Goal: Use online tool/utility: Utilize a website feature to perform a specific function

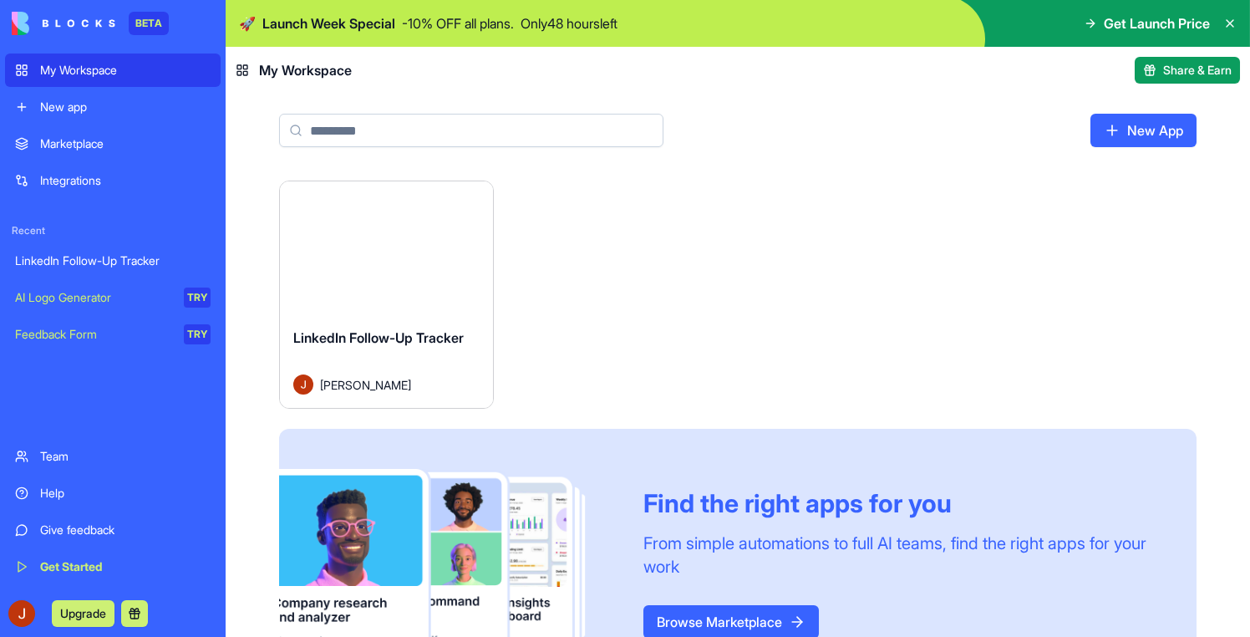
click at [388, 267] on div "Launch" at bounding box center [386, 247] width 213 height 133
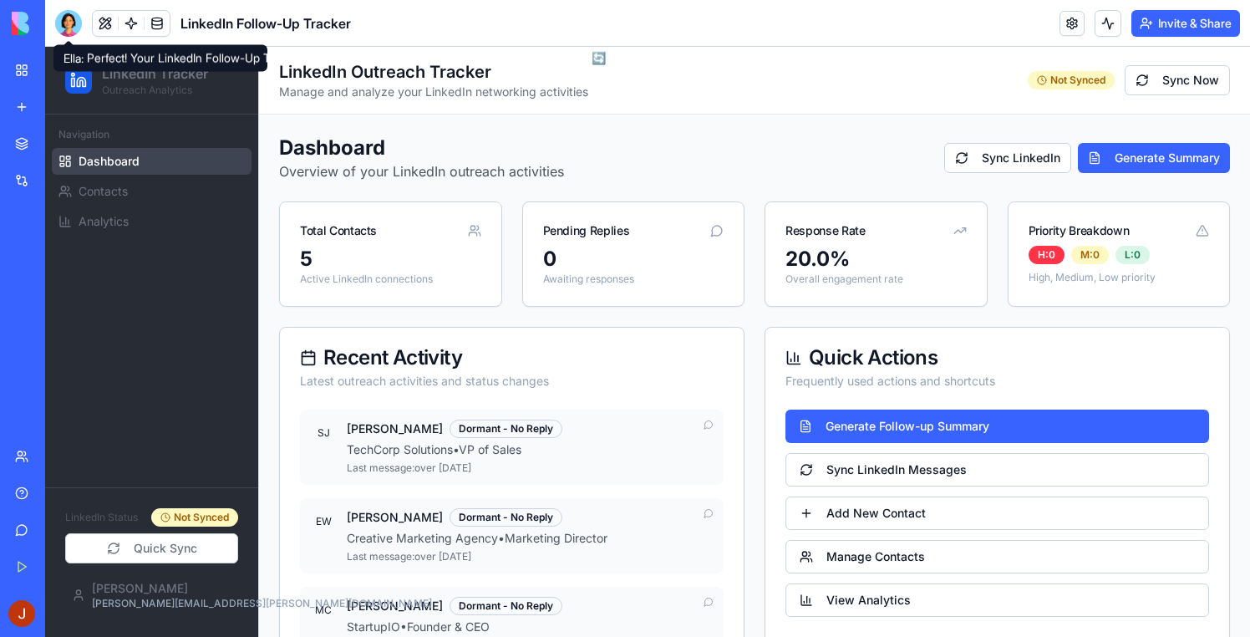
click at [68, 34] on div at bounding box center [68, 23] width 27 height 27
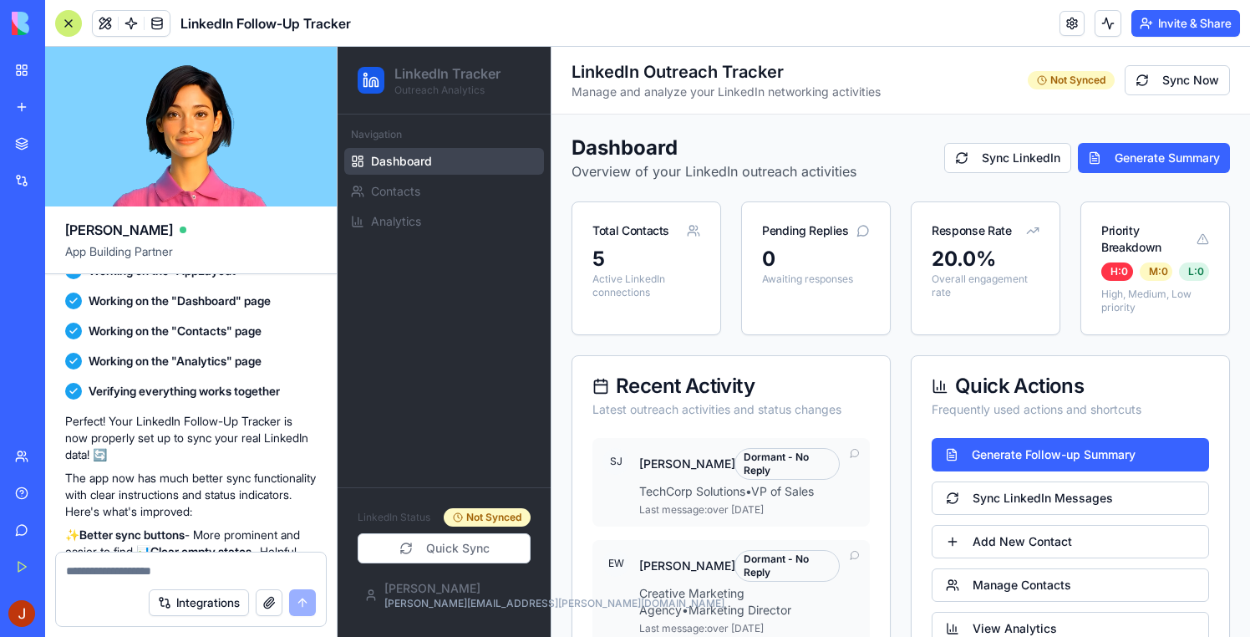
scroll to position [1931, 0]
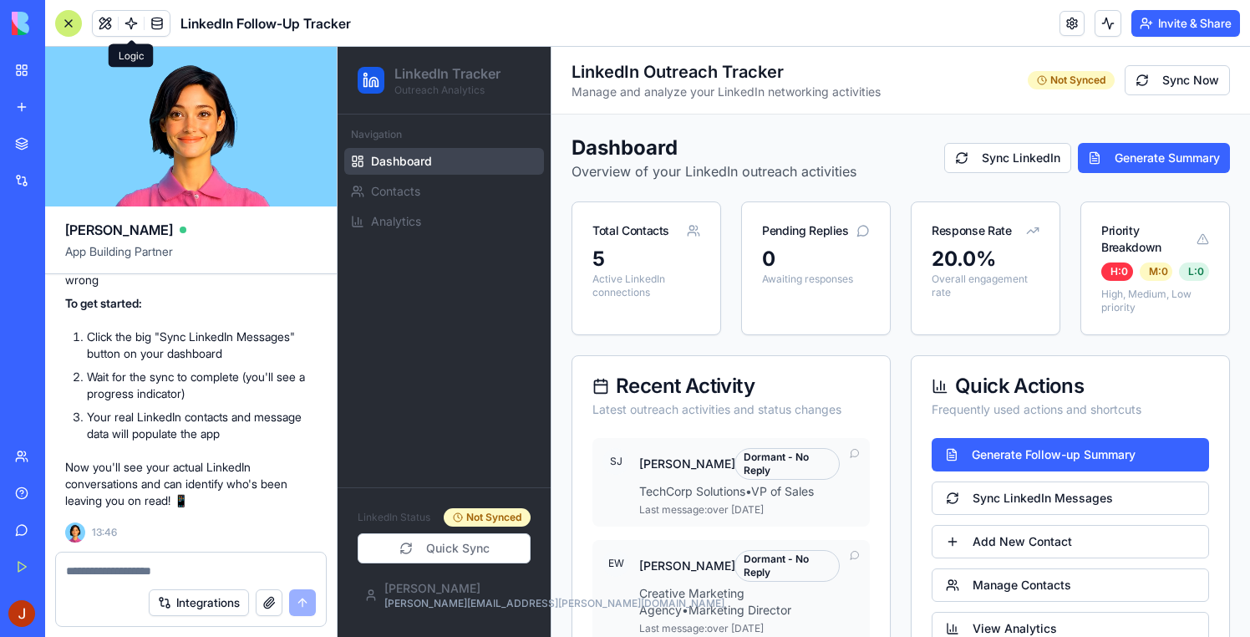
click at [127, 27] on link at bounding box center [131, 23] width 25 height 25
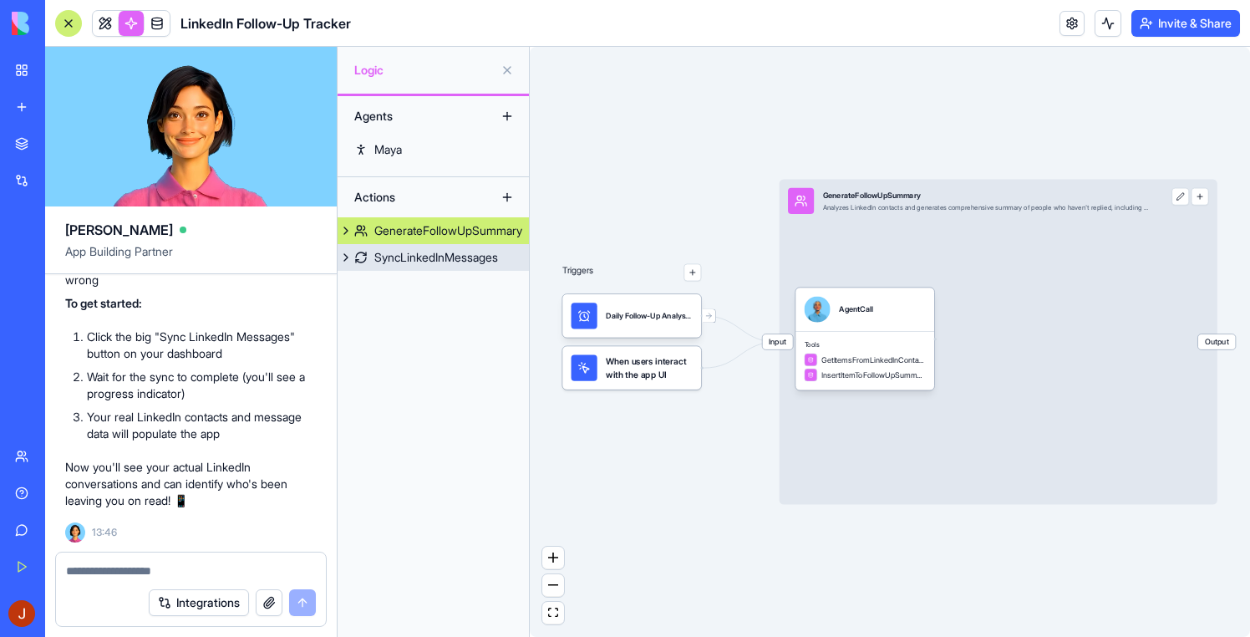
click at [436, 254] on div "SyncLinkedInMessages" at bounding box center [436, 257] width 124 height 17
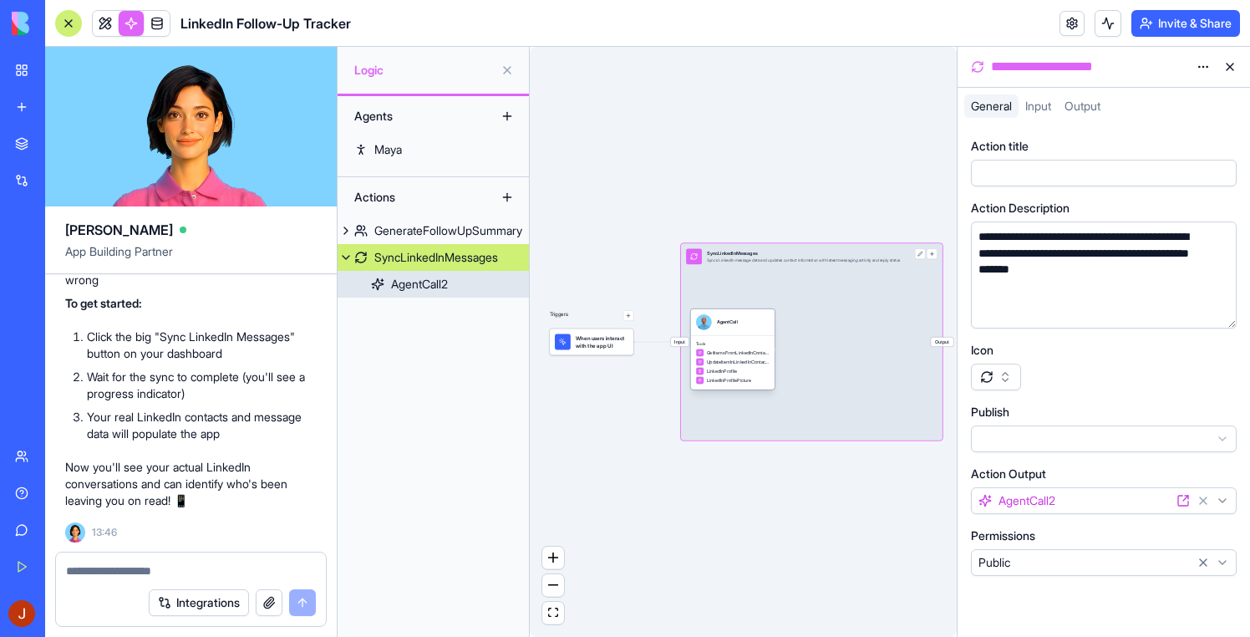
click at [764, 365] on div "UpdateItemInLinkedInContactsTable" at bounding box center [733, 362] width 74 height 8
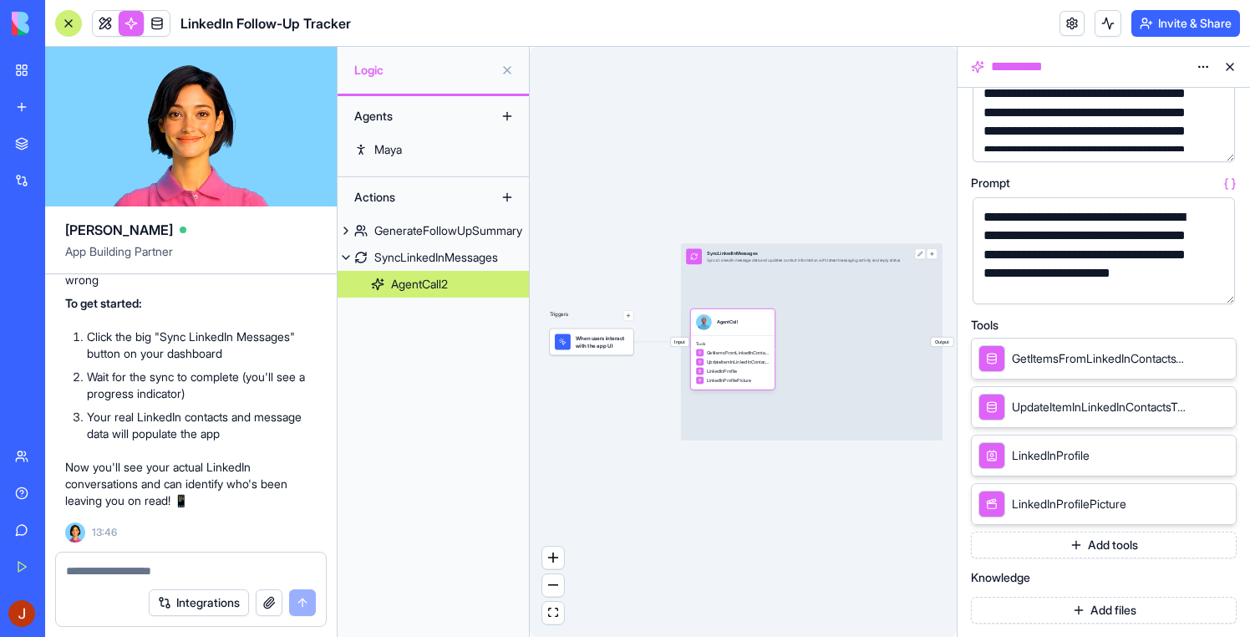
scroll to position [172, 0]
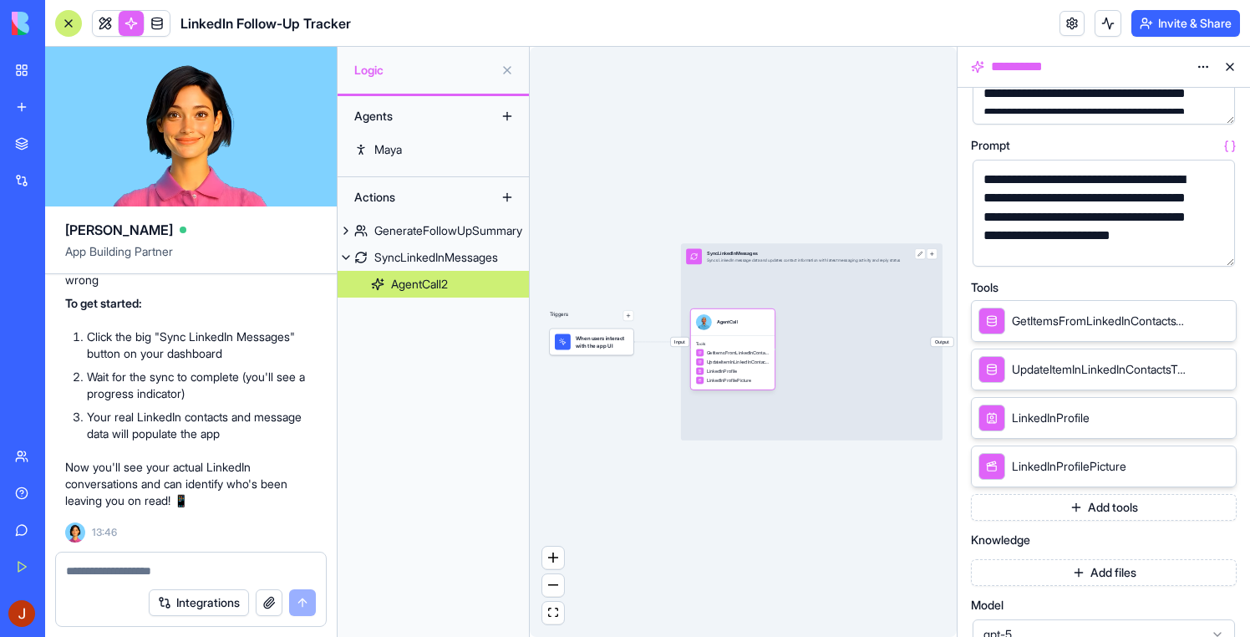
click at [1099, 465] on span "LinkedInProfilePicture" at bounding box center [1069, 466] width 114 height 17
click at [1096, 507] on button "Add tools" at bounding box center [1104, 507] width 266 height 27
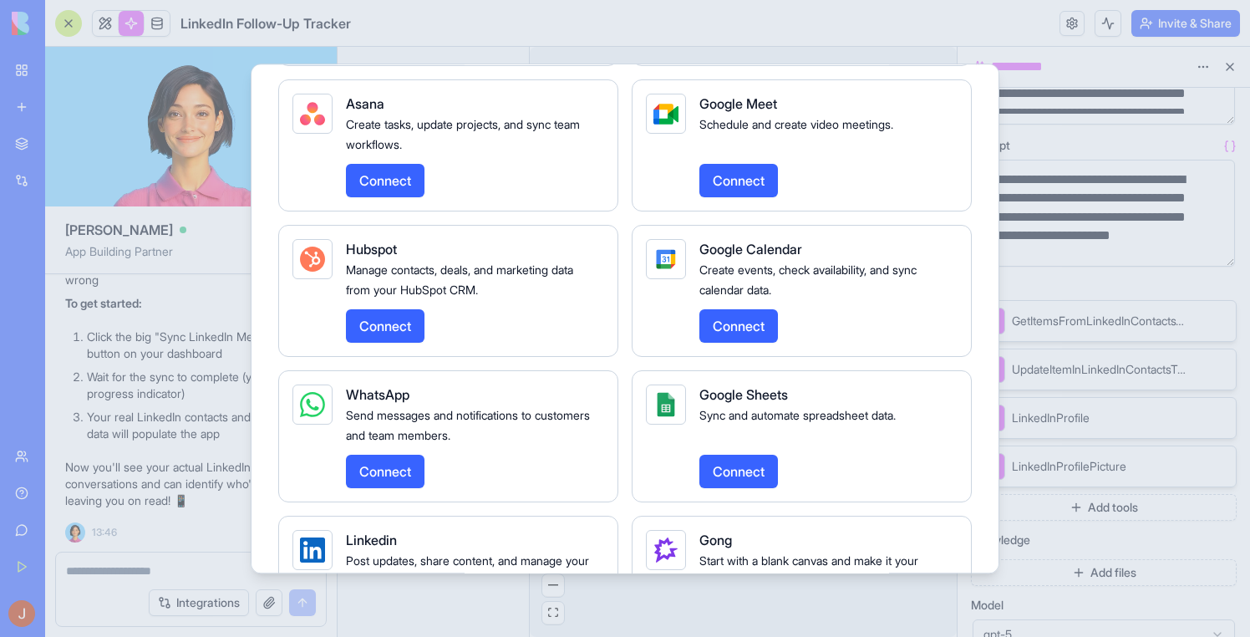
scroll to position [2554, 0]
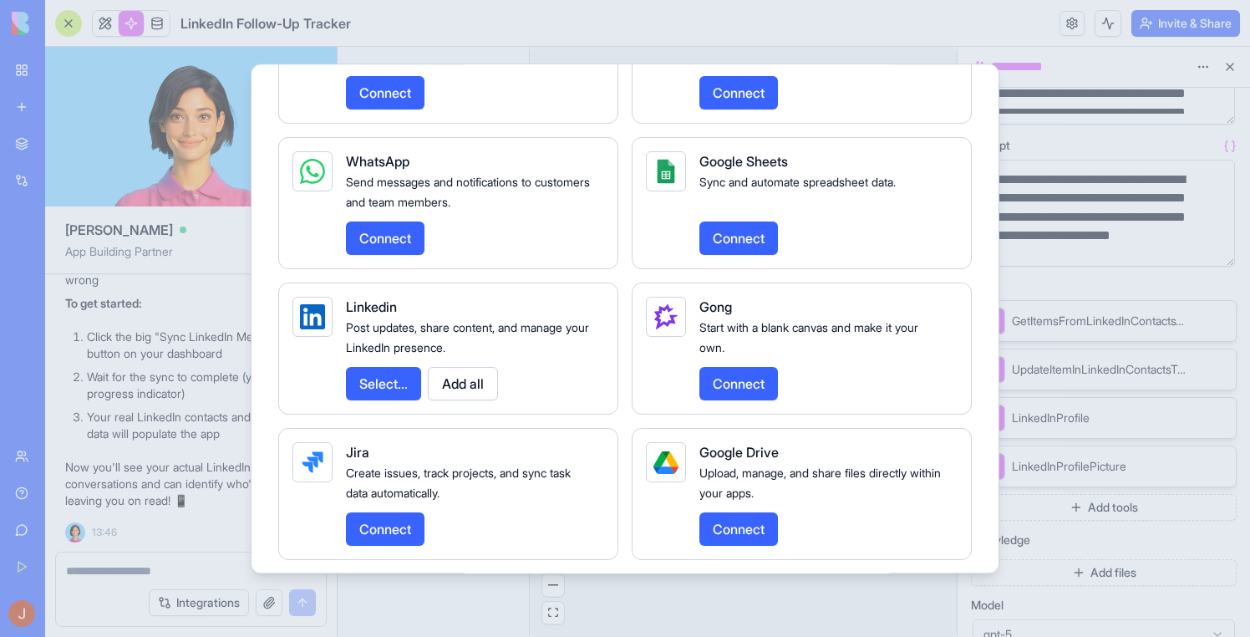
click at [393, 400] on button "Select..." at bounding box center [383, 383] width 75 height 33
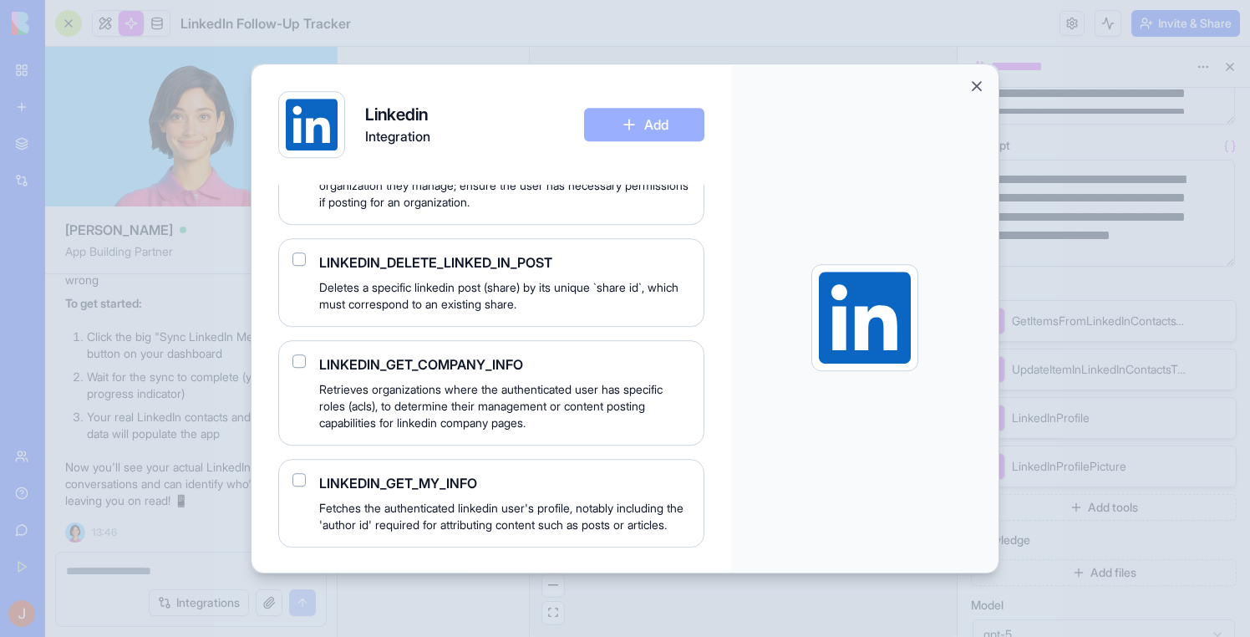
scroll to position [252, 0]
click at [978, 88] on button "Close" at bounding box center [976, 86] width 17 height 17
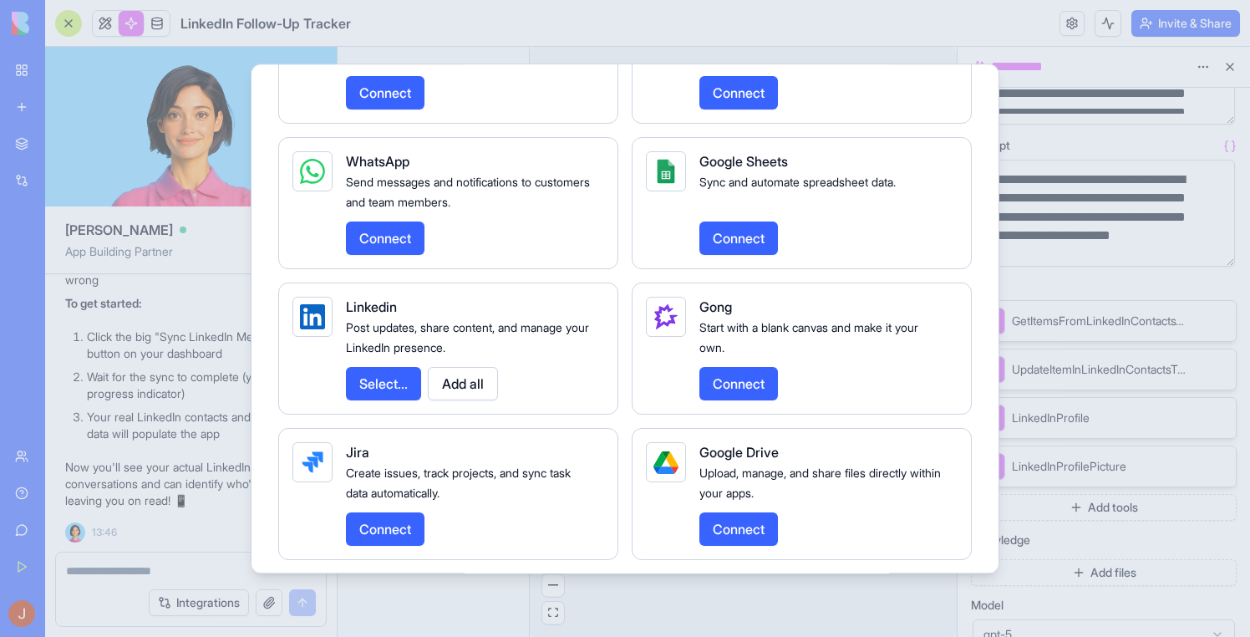
click at [125, 424] on div at bounding box center [625, 318] width 1250 height 637
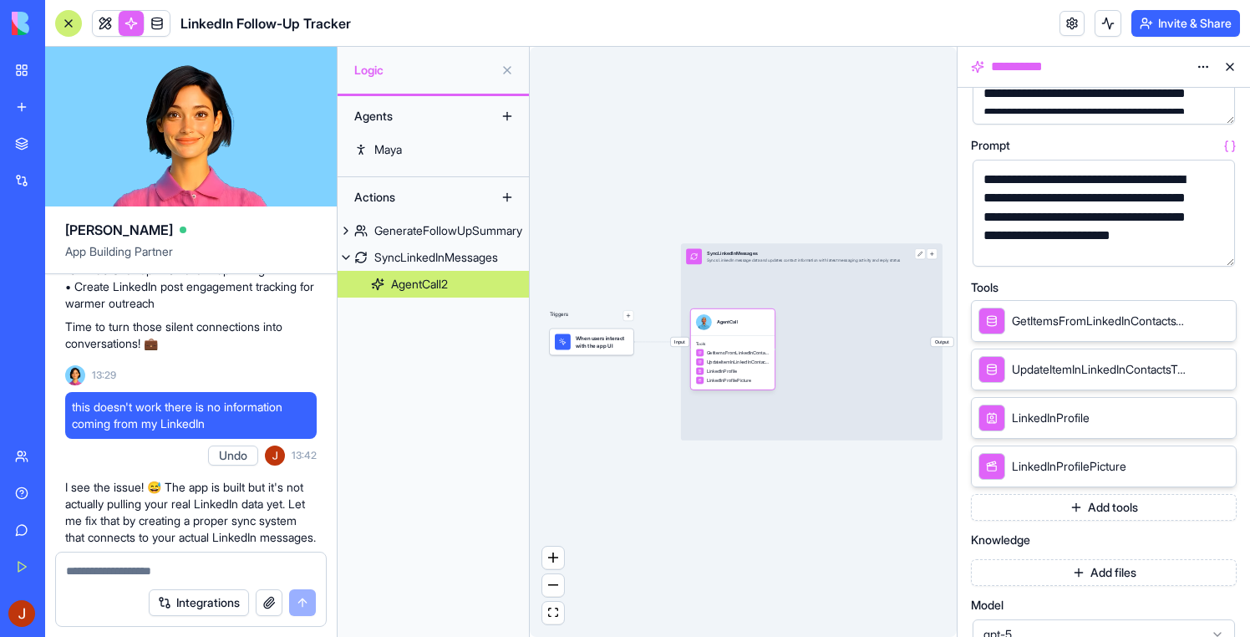
scroll to position [1230, 0]
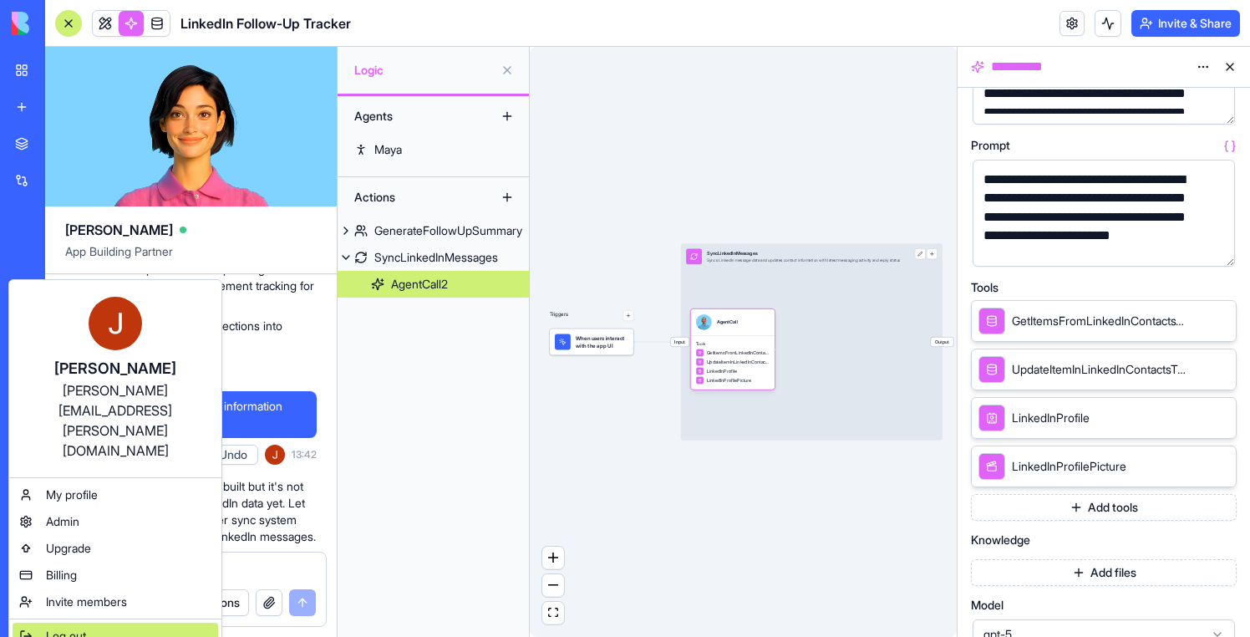
click at [119, 622] on div "Log out" at bounding box center [116, 635] width 206 height 27
